Goal: Task Accomplishment & Management: Check status

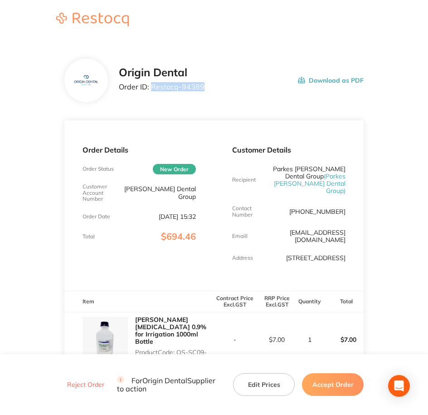
drag, startPoint x: 150, startPoint y: 86, endPoint x: 206, endPoint y: 88, distance: 55.8
click at [206, 88] on div "Origin Dental Order ID: Restocq- 94389 Download as PDF" at bounding box center [242, 80] width 246 height 28
copy p "Restocq- 94389"
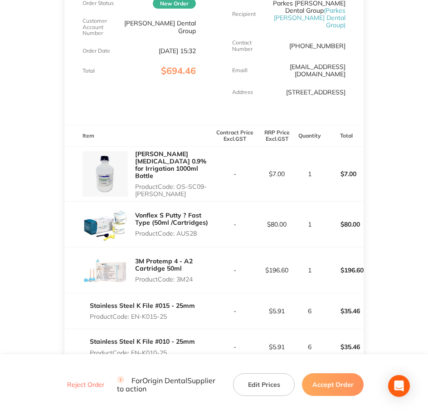
scroll to position [170, 0]
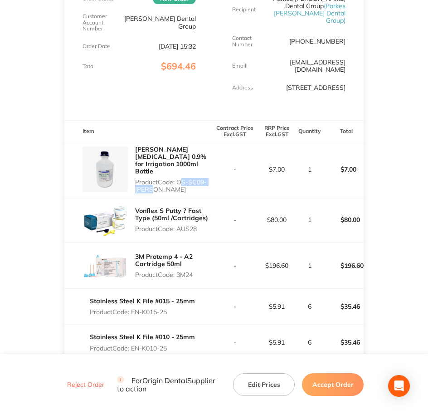
drag, startPoint x: 180, startPoint y: 170, endPoint x: 200, endPoint y: 178, distance: 22.2
click at [200, 178] on div "[PERSON_NAME] [MEDICAL_DATA] 0.9% for Irrigation 1000ml Bottle Product Code: OS…" at bounding box center [174, 169] width 79 height 55
copy p "OS-SC09-[PERSON_NAME]"
drag, startPoint x: 178, startPoint y: 216, endPoint x: 200, endPoint y: 214, distance: 21.8
click at [200, 225] on p "Product Code: AUS28" at bounding box center [174, 228] width 79 height 7
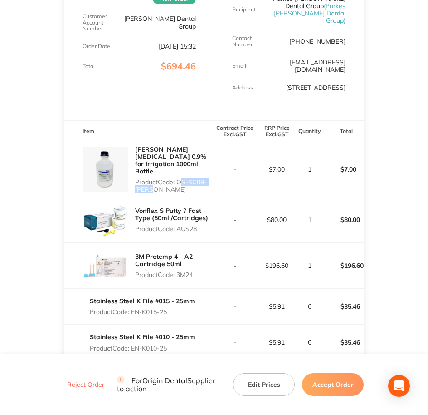
copy p "AUS28"
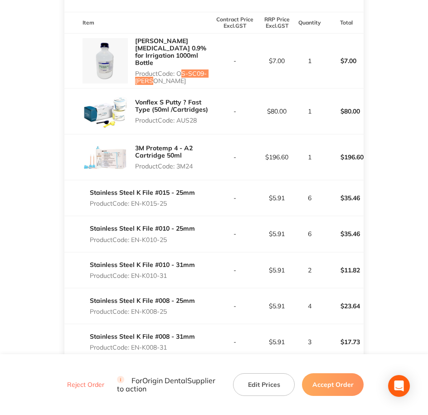
scroll to position [284, 0]
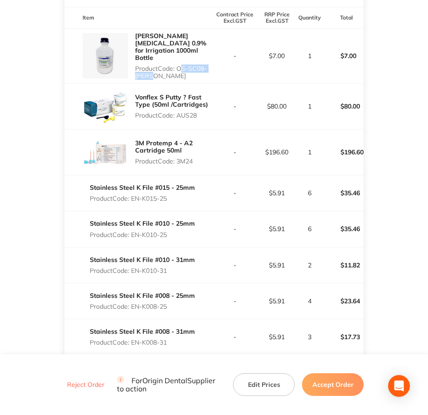
drag, startPoint x: 179, startPoint y: 150, endPoint x: 196, endPoint y: 149, distance: 16.8
click at [196, 157] on p "Product Code: 3M24" at bounding box center [174, 160] width 79 height 7
copy p "3M24"
drag, startPoint x: 133, startPoint y: 186, endPoint x: 168, endPoint y: 183, distance: 35.0
click at [168, 195] on p "Product Code: EN-K015-25" at bounding box center [142, 198] width 105 height 7
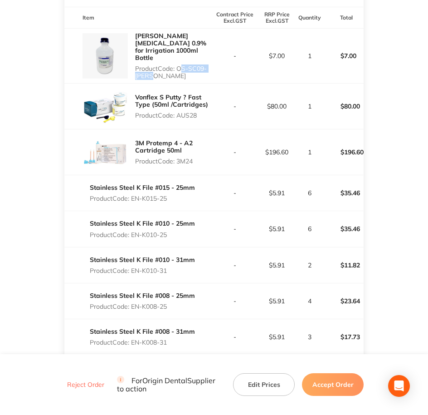
copy p "EN-K015-25"
drag, startPoint x: 134, startPoint y: 218, endPoint x: 168, endPoint y: 220, distance: 34.1
click at [168, 231] on p "Product Code: EN-K010-25" at bounding box center [142, 234] width 105 height 7
click at [169, 231] on p "Product Code: EN-K010-25" at bounding box center [142, 234] width 105 height 7
copy p "EN-K010-25"
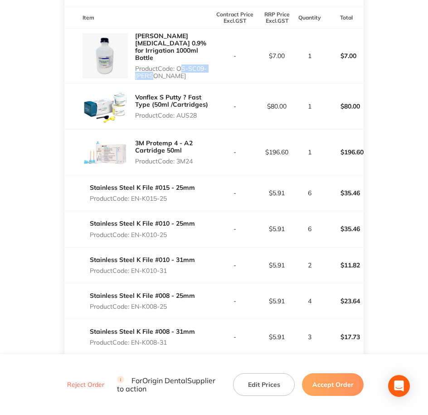
drag, startPoint x: 134, startPoint y: 254, endPoint x: 173, endPoint y: 259, distance: 39.3
click at [173, 267] on p "Product Code: EN-K010-31" at bounding box center [142, 270] width 105 height 7
copy p "EN-K010-31"
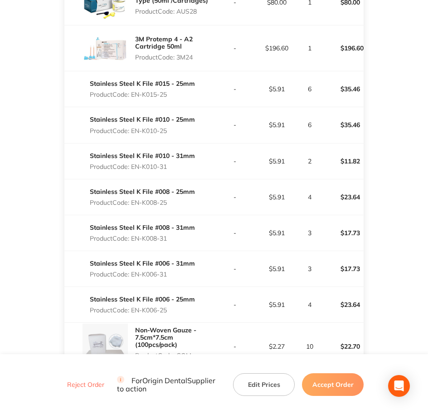
scroll to position [397, 0]
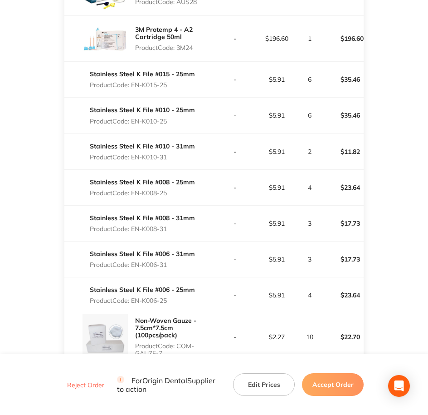
drag, startPoint x: 134, startPoint y: 177, endPoint x: 172, endPoint y: 177, distance: 38.1
click at [172, 189] on p "Product Code: EN-K008-25" at bounding box center [142, 192] width 105 height 7
copy p "EN-K008-25"
drag, startPoint x: 132, startPoint y: 216, endPoint x: 171, endPoint y: 215, distance: 39.0
click at [171, 225] on p "Product Code: EN-K008-31" at bounding box center [142, 228] width 105 height 7
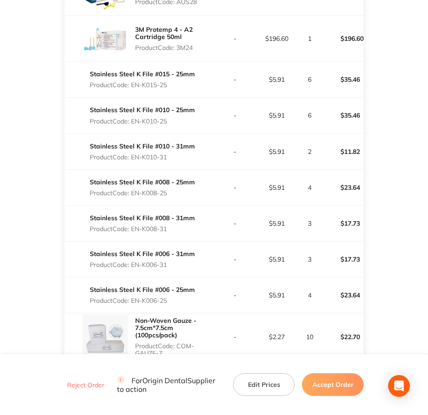
copy p "EN-K008-31"
drag, startPoint x: 132, startPoint y: 250, endPoint x: 169, endPoint y: 248, distance: 37.3
click at [169, 261] on p "Product Code: EN-K006-31" at bounding box center [142, 264] width 105 height 7
copy p "EN-K006-31"
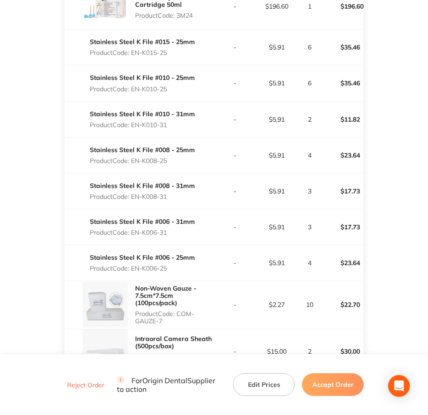
scroll to position [511, 0]
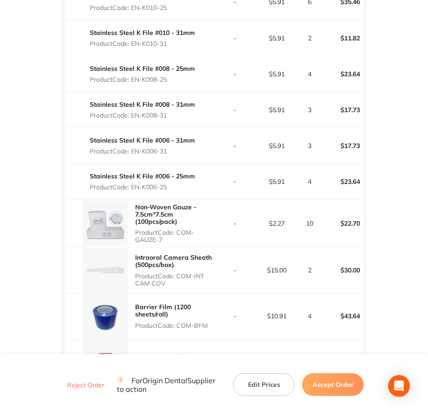
drag, startPoint x: 133, startPoint y: 175, endPoint x: 173, endPoint y: 174, distance: 39.9
click at [173, 183] on p "Product Code: EN-K006-25" at bounding box center [142, 186] width 105 height 7
drag, startPoint x: 179, startPoint y: 217, endPoint x: 189, endPoint y: 227, distance: 14.1
click at [189, 229] on p "Product Code: COM-GAUZE-7" at bounding box center [174, 236] width 79 height 15
drag, startPoint x: 177, startPoint y: 260, endPoint x: 191, endPoint y: 273, distance: 18.6
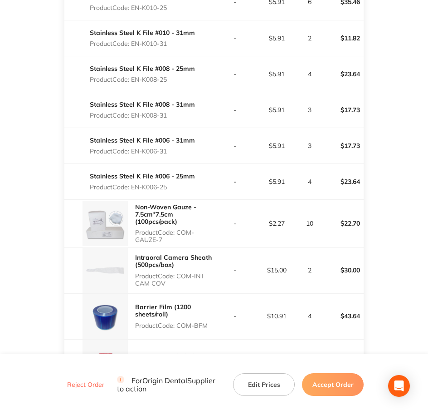
click at [191, 273] on div "Intraoral Camera Sheath (500pcs/box) Product Code: COM-INT CAM COV" at bounding box center [174, 270] width 79 height 40
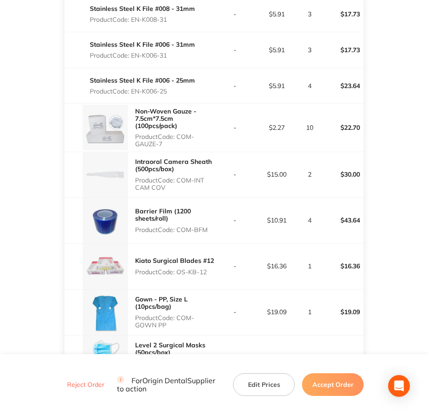
scroll to position [624, 0]
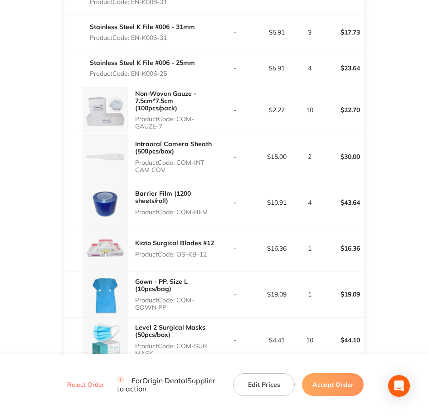
drag, startPoint x: 178, startPoint y: 199, endPoint x: 208, endPoint y: 197, distance: 30.0
click at [208, 208] on p "Product Code: COM-BFM" at bounding box center [174, 211] width 79 height 7
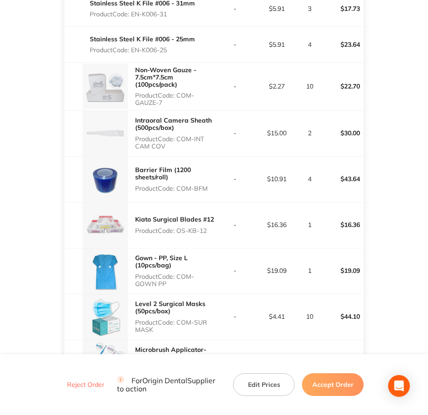
scroll to position [737, 0]
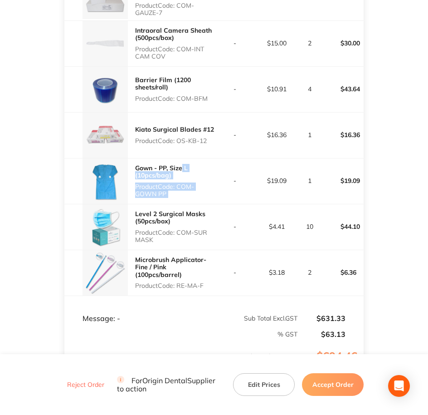
drag, startPoint x: 223, startPoint y: 187, endPoint x: 182, endPoint y: 147, distance: 58.1
click at [182, 158] on tr "Gown - PP, Size L (10pcs/bag) Product Code: COM-GOWN PP - $19.09 1 $19.09" at bounding box center [214, 181] width 300 height 46
drag, startPoint x: 182, startPoint y: 147, endPoint x: 179, endPoint y: 128, distance: 18.7
click at [179, 137] on p "Product Code: OS-KB-12" at bounding box center [174, 140] width 79 height 7
drag, startPoint x: 179, startPoint y: 128, endPoint x: 214, endPoint y: 126, distance: 35.4
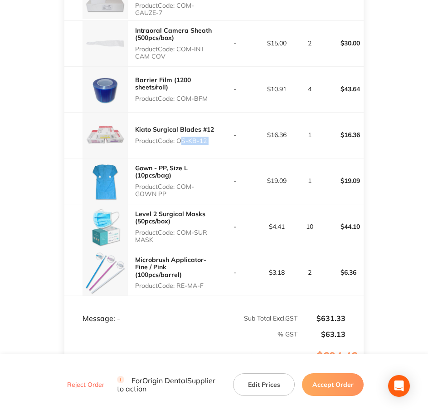
click at [214, 126] on tr "Kiato Surgical Blades #12 Product Code: OS-KB-12 - $16.36 1 $16.36" at bounding box center [214, 135] width 300 height 46
drag, startPoint x: 179, startPoint y: 168, endPoint x: 191, endPoint y: 176, distance: 15.1
click at [191, 183] on p "Product Code: COM-GOWN PP" at bounding box center [174, 190] width 79 height 15
drag, startPoint x: 180, startPoint y: 216, endPoint x: 201, endPoint y: 226, distance: 23.3
click at [201, 229] on p "Product Code: COM-SUR MASK" at bounding box center [174, 236] width 79 height 15
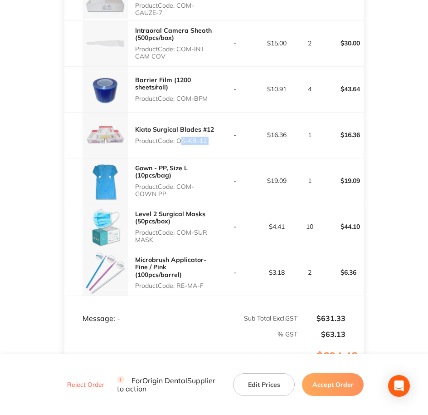
drag, startPoint x: 201, startPoint y: 226, endPoint x: 195, endPoint y: 226, distance: 6.0
click at [195, 229] on p "Product Code: COM-SUR MASK" at bounding box center [174, 236] width 79 height 15
click at [176, 229] on p "Product Code: COM-SUR MASK" at bounding box center [174, 236] width 79 height 15
drag, startPoint x: 179, startPoint y: 217, endPoint x: 203, endPoint y: 224, distance: 25.0
click at [203, 229] on p "Product Code: COM-SUR MASK" at bounding box center [174, 236] width 79 height 15
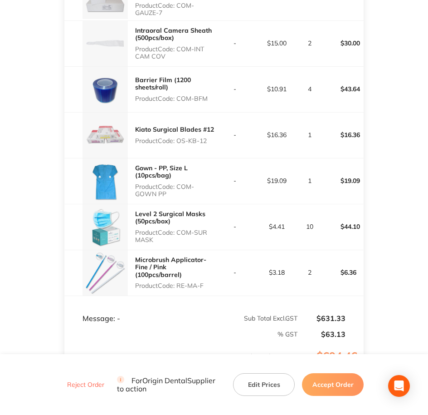
drag, startPoint x: 179, startPoint y: 268, endPoint x: 211, endPoint y: 268, distance: 32.2
click at [211, 282] on p "Product Code: RE-MA-F" at bounding box center [174, 285] width 79 height 7
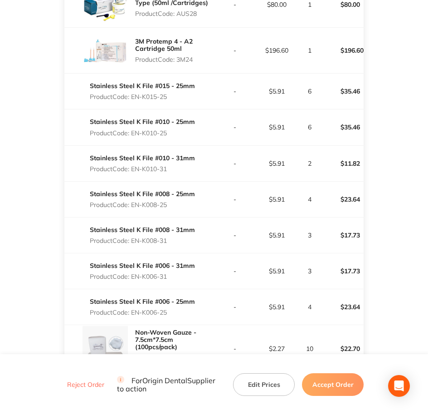
scroll to position [379, 0]
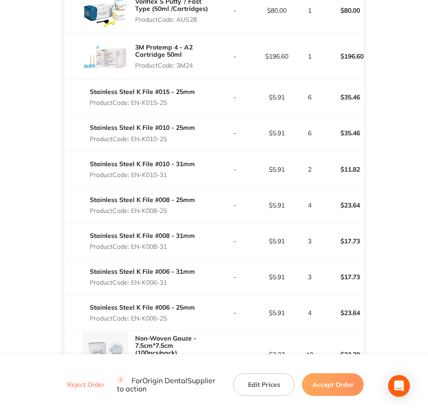
click at [319, 388] on button "Accept Order" at bounding box center [333, 384] width 62 height 23
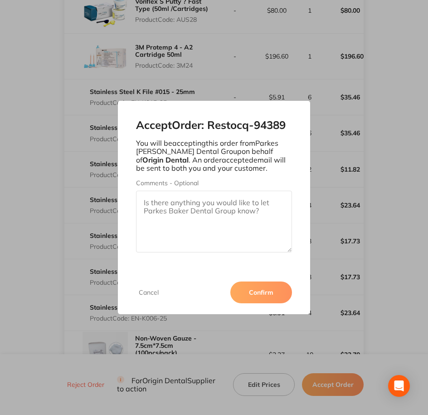
click at [219, 216] on textarea "Comments - Optional" at bounding box center [214, 222] width 157 height 62
paste textarea "SO-00001060"
type textarea "SO-00001060"
click at [255, 284] on button "Confirm" at bounding box center [262, 292] width 62 height 22
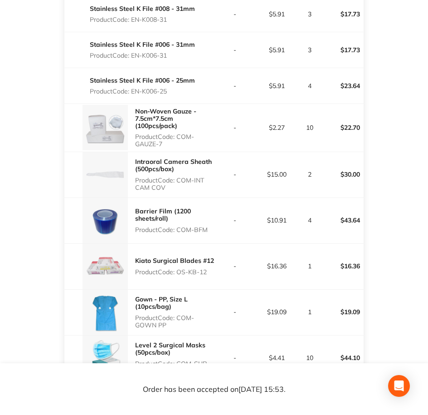
scroll to position [825, 0]
